Goal: Find specific page/section: Find specific page/section

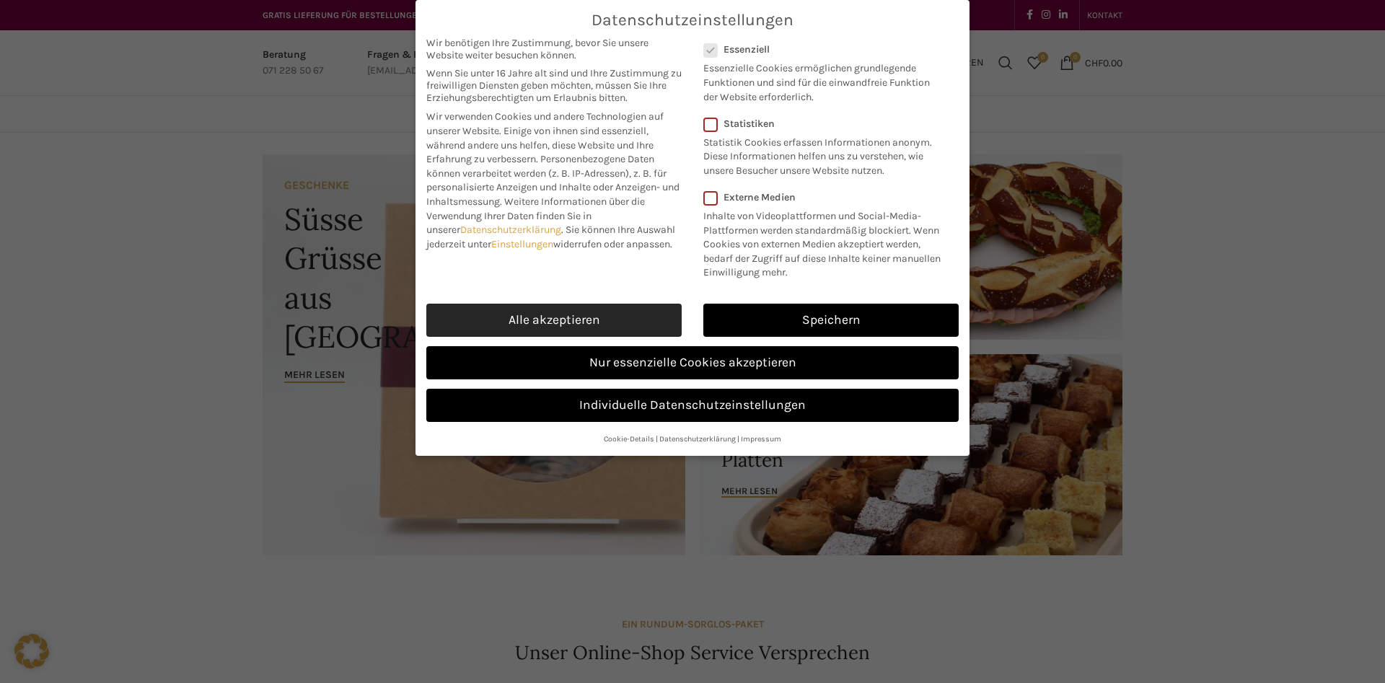
click at [566, 319] on link "Alle akzeptieren" at bounding box center [553, 320] width 255 height 33
checkbox input "true"
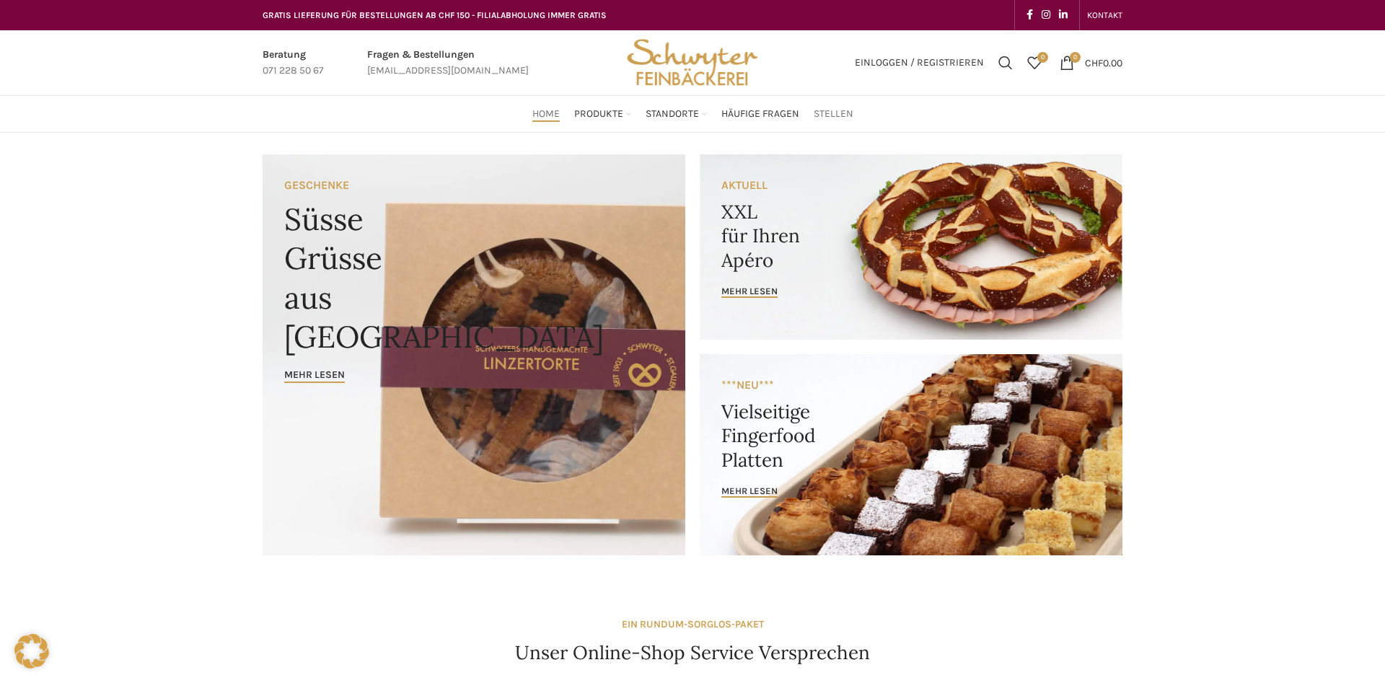
click at [833, 113] on span "Stellen" at bounding box center [834, 114] width 40 height 14
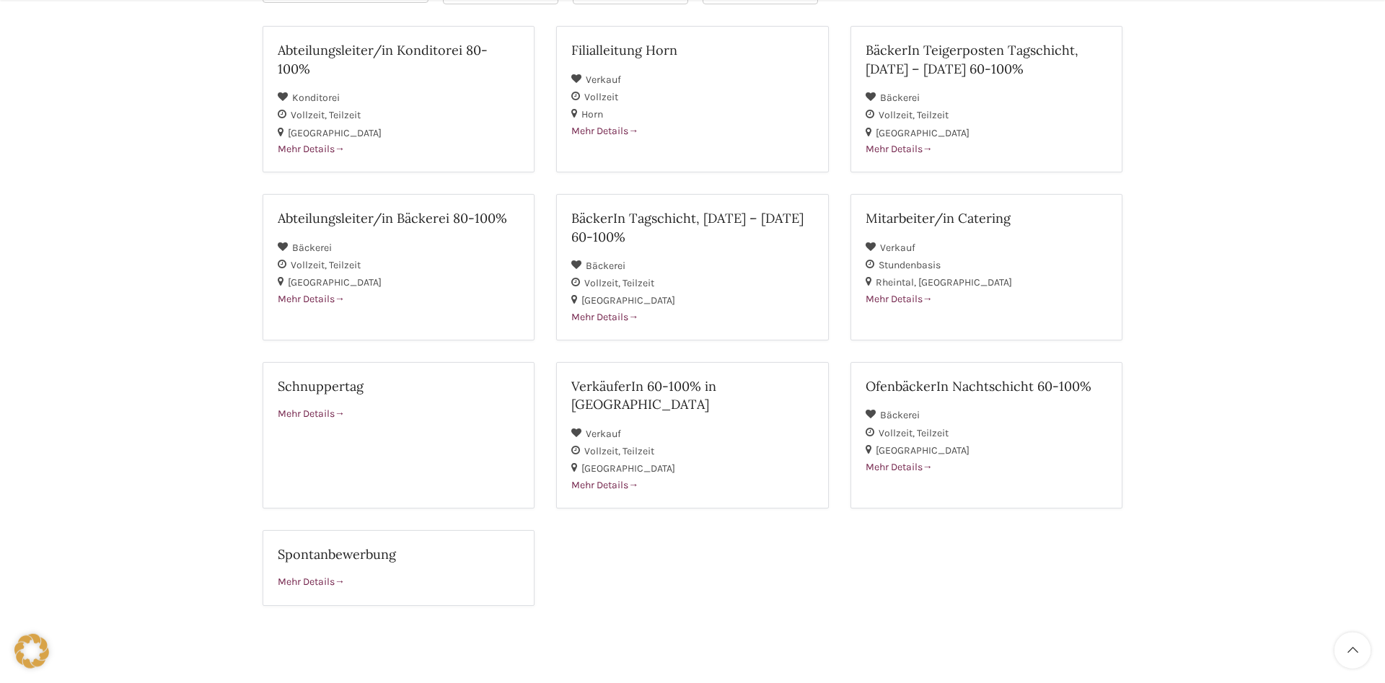
scroll to position [294, 0]
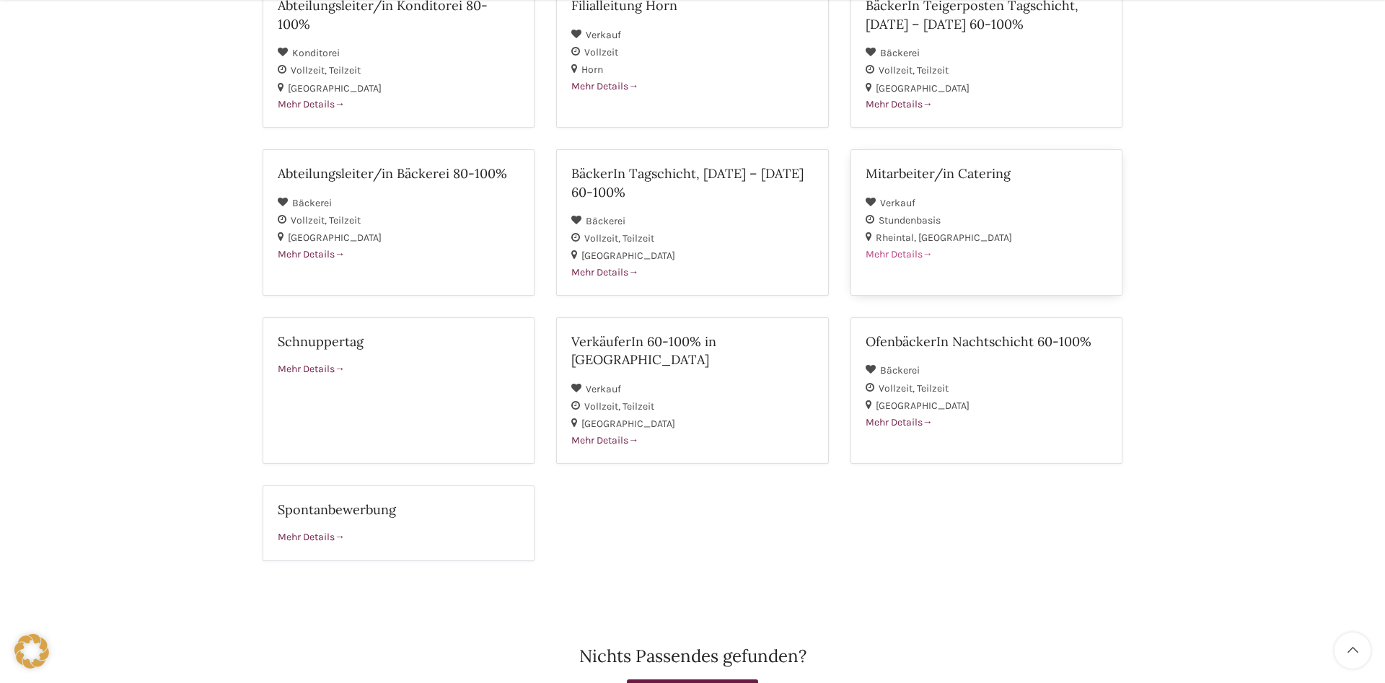
click at [957, 170] on h2 "Mitarbeiter/in Catering" at bounding box center [987, 173] width 242 height 18
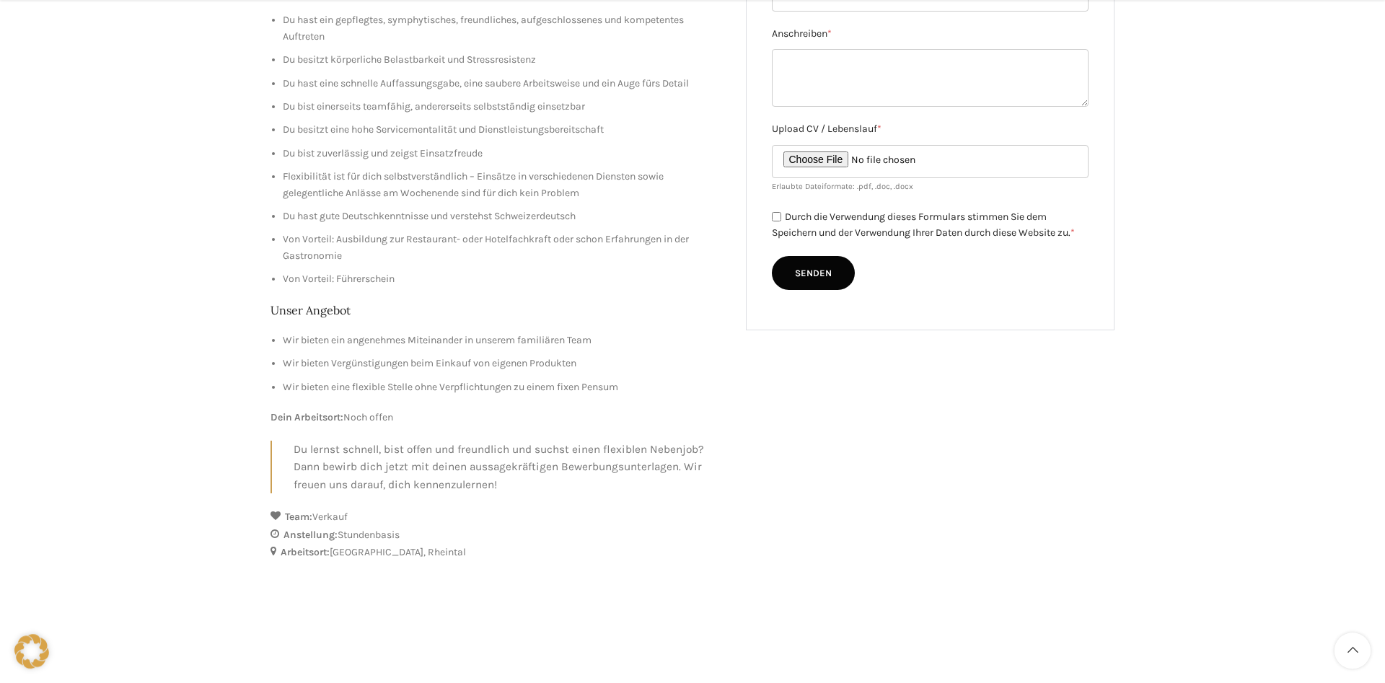
scroll to position [589, 0]
